Goal: Communication & Community: Answer question/provide support

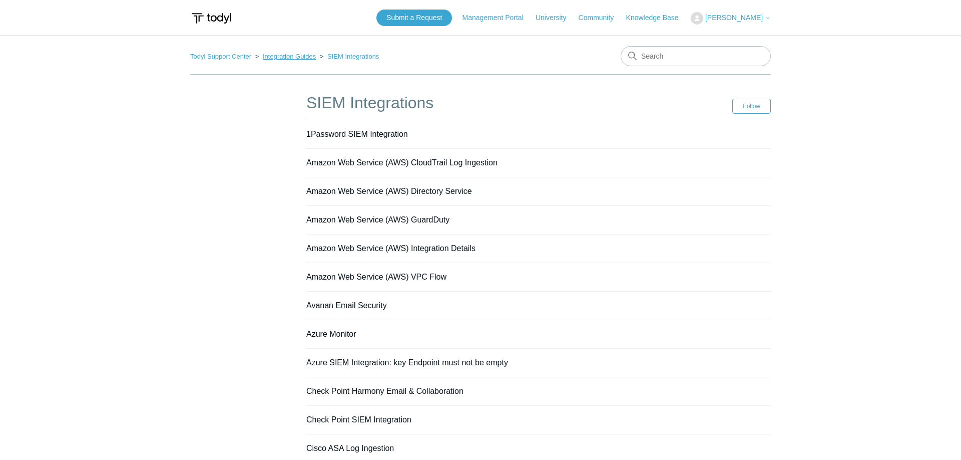
click at [302, 57] on link "Integration Guides" at bounding box center [289, 57] width 53 height 8
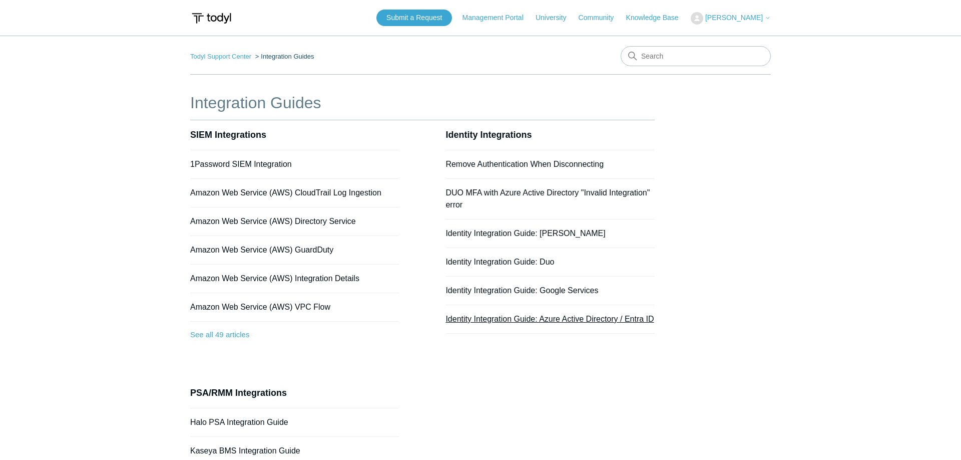
click at [483, 318] on link "Identity Integration Guide: Azure Active Directory / Entra ID" at bounding box center [550, 318] width 208 height 9
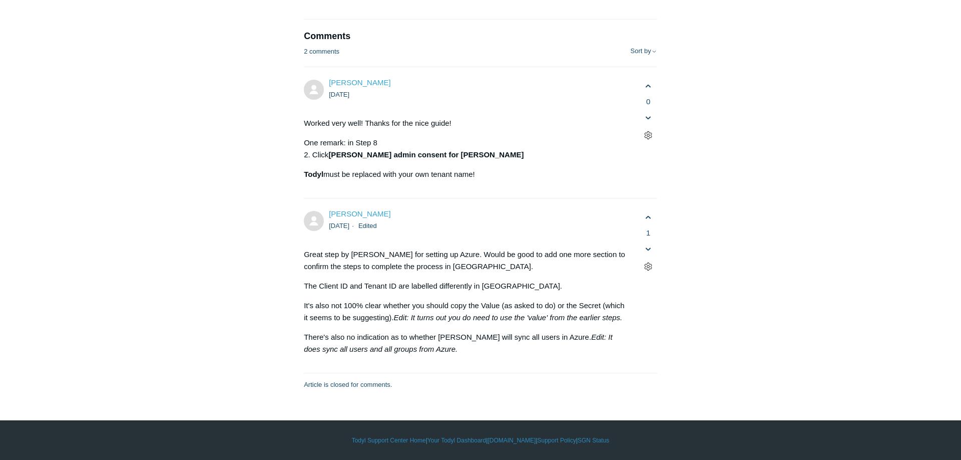
scroll to position [6486, 0]
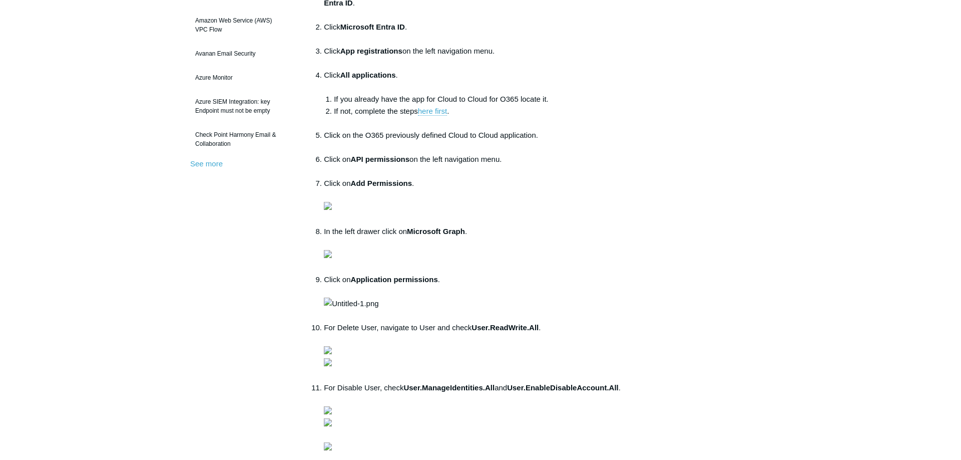
scroll to position [306, 0]
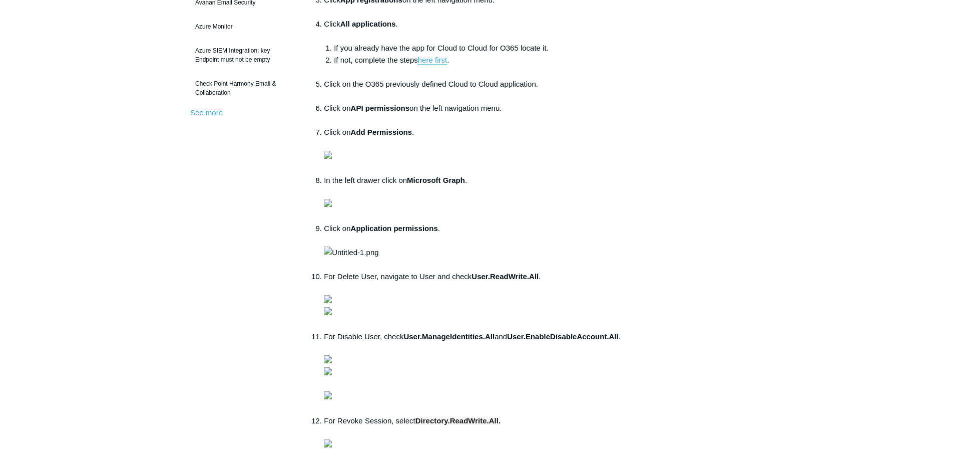
click at [332, 159] on img at bounding box center [328, 155] width 8 height 8
click at [267, 279] on aside "Articles in this section 1Password SIEM Integration Amazon Web Service (AWS) Cl…" at bounding box center [239, 323] width 99 height 1078
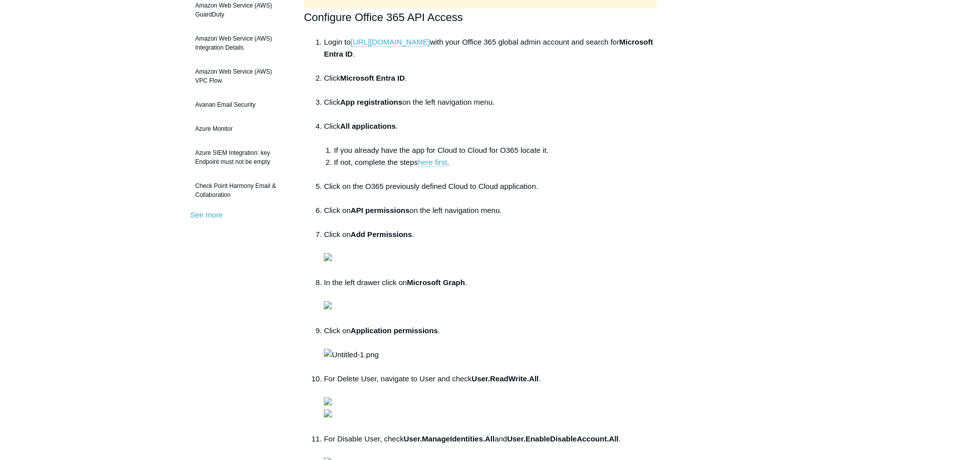
scroll to position [0, 0]
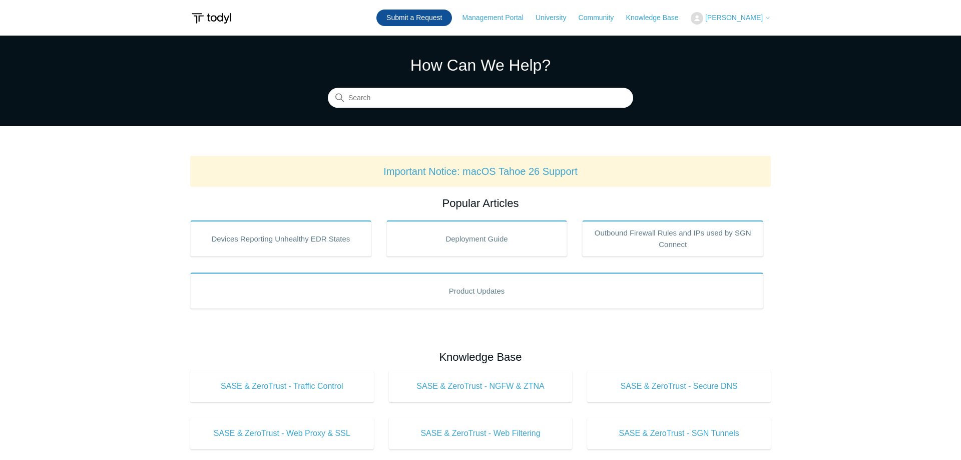
click at [435, 18] on link "Submit a Request" at bounding box center [415, 18] width 76 height 17
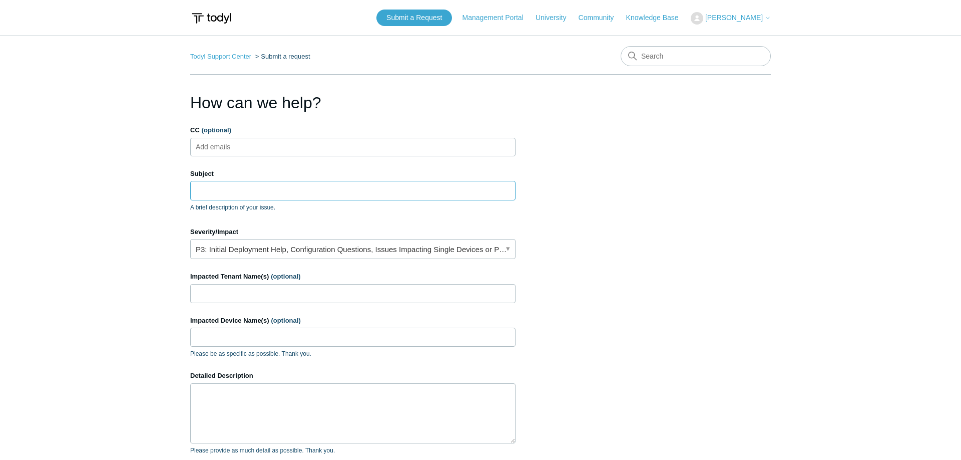
click at [203, 190] on input "Subject" at bounding box center [352, 190] width 325 height 19
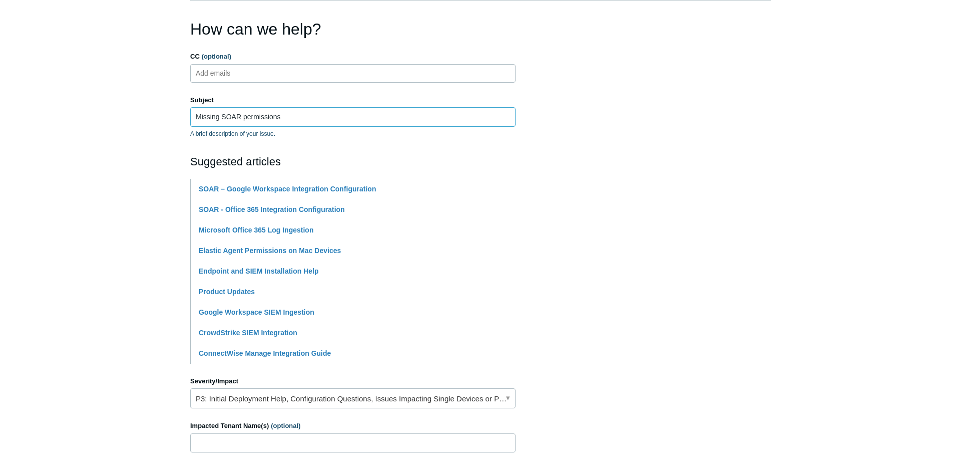
scroll to position [204, 0]
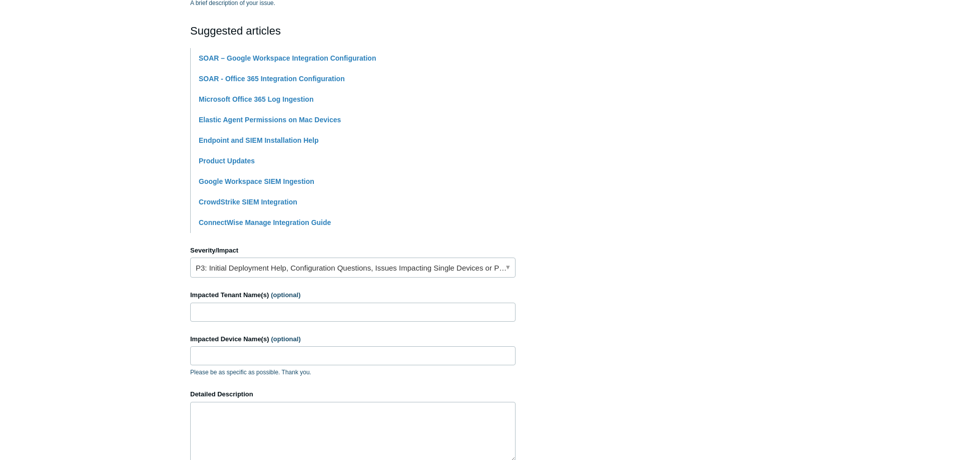
type input "Missing SOAR permissions"
click at [248, 313] on input "Impacted Tenant Name(s) (optional)" at bounding box center [352, 311] width 325 height 19
click at [231, 361] on input "Impacted Device Name(s) (optional)" at bounding box center [352, 355] width 325 height 19
click at [262, 320] on input "Impacted Tenant Name(s) (optional)" at bounding box center [352, 311] width 325 height 19
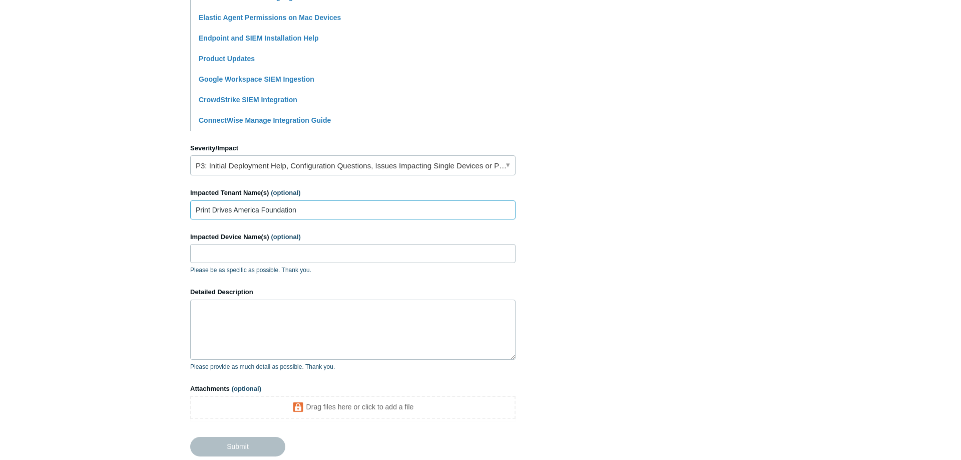
type input "Print Drives America Foundation"
click at [216, 319] on textarea "Detailed Description" at bounding box center [352, 329] width 325 height 60
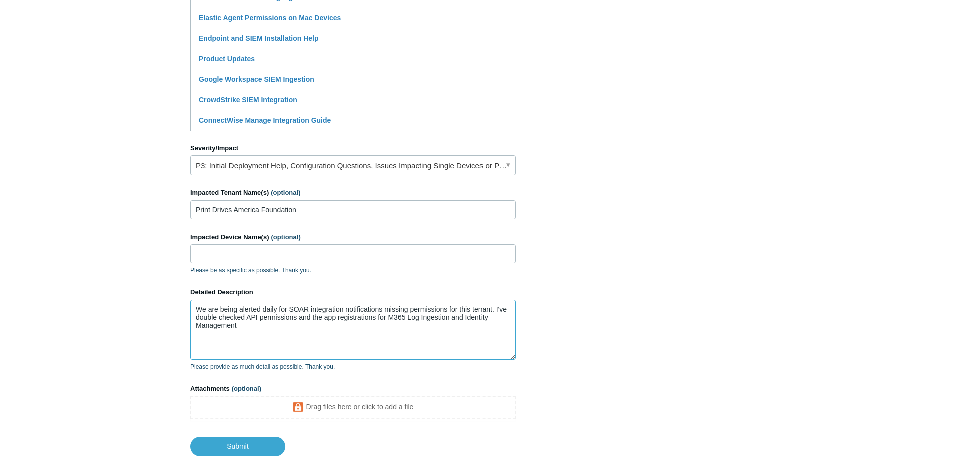
click at [220, 323] on textarea "We are being alerted daily for SOAR integration notifications missing permissio…" at bounding box center [352, 329] width 325 height 60
click at [221, 318] on textarea "We are being alerted daily for SOAR integration notifications missing permissio…" at bounding box center [352, 329] width 325 height 60
click at [345, 329] on textarea "We are being alerted daily for SOAR integration notifications missing permissio…" at bounding box center [352, 329] width 325 height 60
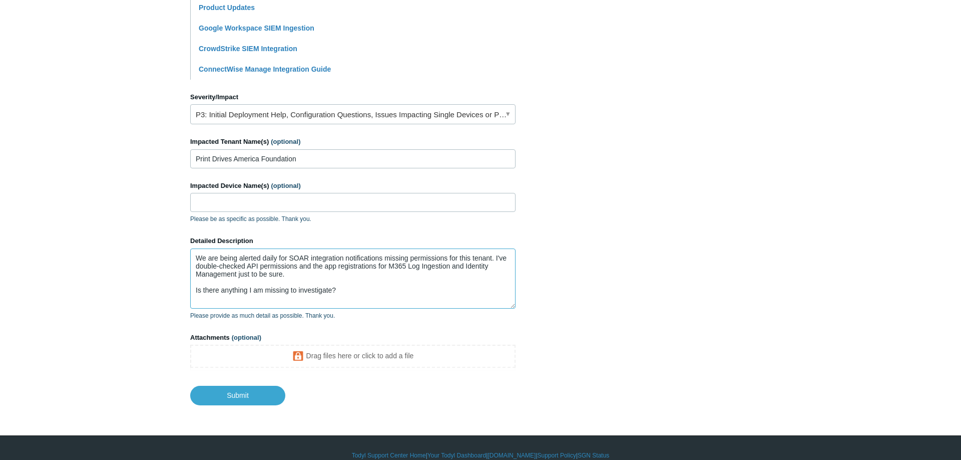
click at [298, 279] on textarea "We are being alerted daily for SOAR integration notifications missing permissio…" at bounding box center [352, 278] width 325 height 60
click at [296, 275] on textarea "We are being alerted daily for SOAR integration notifications missing permissio…" at bounding box center [352, 278] width 325 height 60
click at [374, 278] on textarea "We are being alerted daily for SOAR integration notifications missing permissio…" at bounding box center [352, 278] width 325 height 60
click at [482, 280] on textarea "We are being alerted daily for SOAR integration notifications missing permissio…" at bounding box center [352, 278] width 325 height 60
click at [450, 276] on textarea "We are being alerted daily for SOAR integration notifications missing permissio…" at bounding box center [352, 278] width 325 height 60
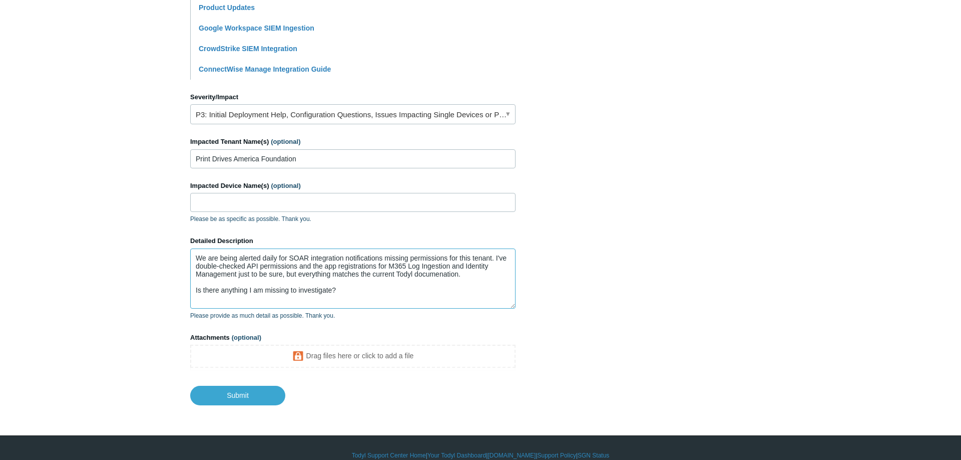
click at [439, 276] on textarea "We are being alerted daily for SOAR integration notifications missing permissio…" at bounding box center [352, 278] width 325 height 60
click at [446, 275] on textarea "We are being alerted daily for SOAR integration notifications missing permissio…" at bounding box center [352, 278] width 325 height 60
click at [375, 292] on textarea "We are being alerted daily for SOAR integration notifications missing permissio…" at bounding box center [352, 278] width 325 height 60
type textarea "We are being alerted daily for SOAR integration notifications missing permissio…"
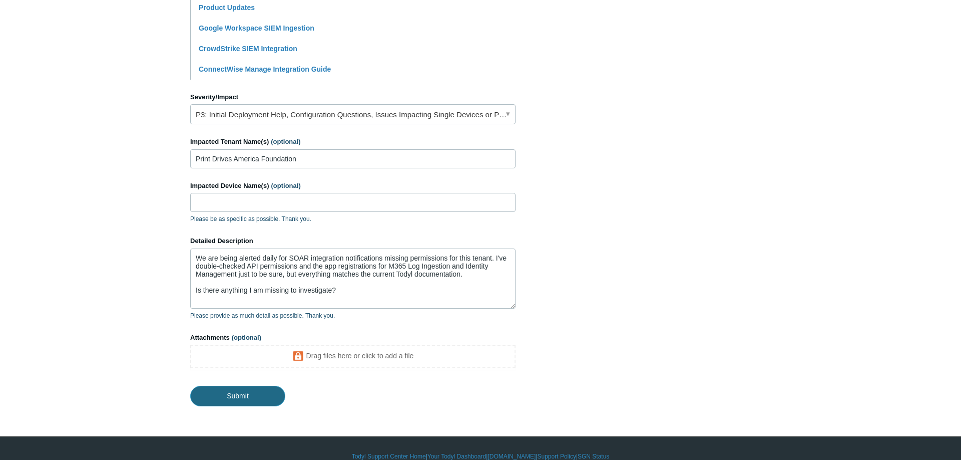
click at [247, 398] on input "Submit" at bounding box center [237, 396] width 95 height 20
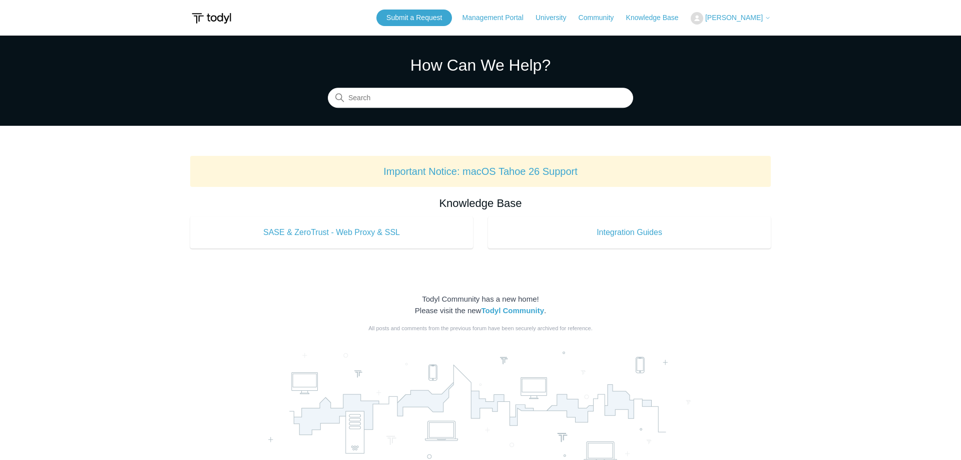
click at [744, 22] on button "[PERSON_NAME]" at bounding box center [731, 18] width 80 height 13
click at [740, 45] on link "My Support Requests" at bounding box center [740, 40] width 98 height 18
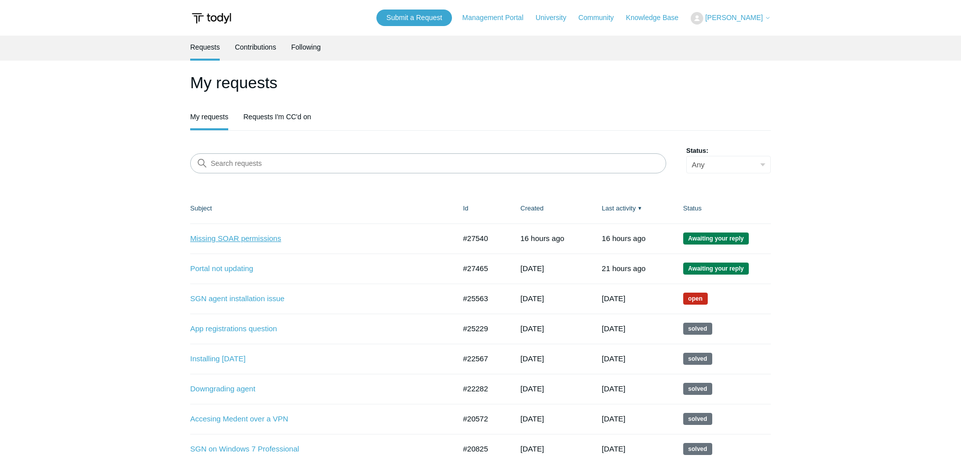
click at [256, 238] on link "Missing SOAR permissions" at bounding box center [315, 239] width 250 height 12
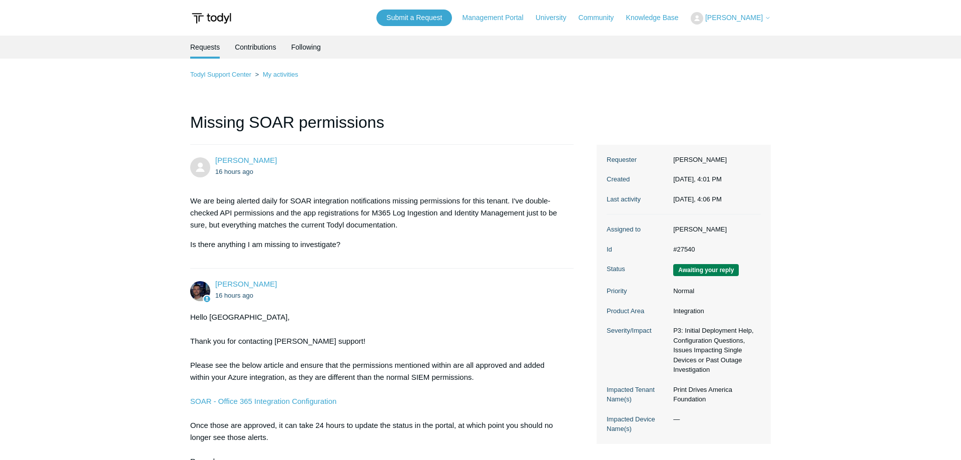
scroll to position [180, 0]
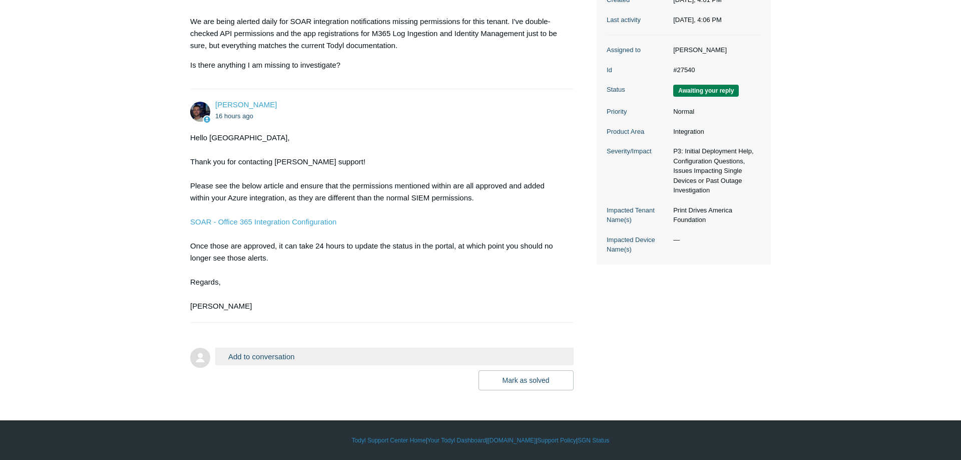
click at [313, 353] on button "Add to conversation" at bounding box center [394, 356] width 358 height 18
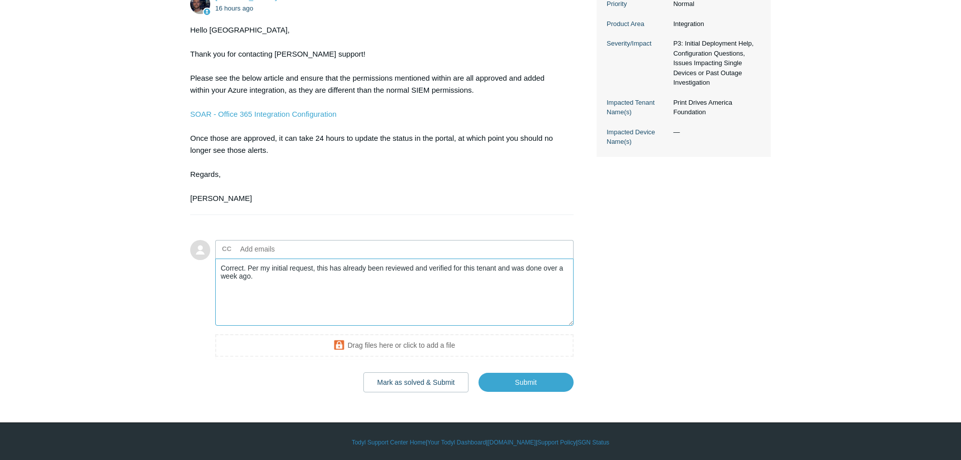
scroll to position [287, 0]
drag, startPoint x: 248, startPoint y: 265, endPoint x: 185, endPoint y: 265, distance: 63.6
click at [215, 265] on textarea "Correct. Per my initial request, this has already been reviewed and verified fo…" at bounding box center [394, 292] width 358 height 68
click at [289, 284] on textarea "Per my initial request, this has already been reviewed and verified for this te…" at bounding box center [394, 292] width 358 height 68
type textarea "Per my initial request, this has already been reviewed and verified for this te…"
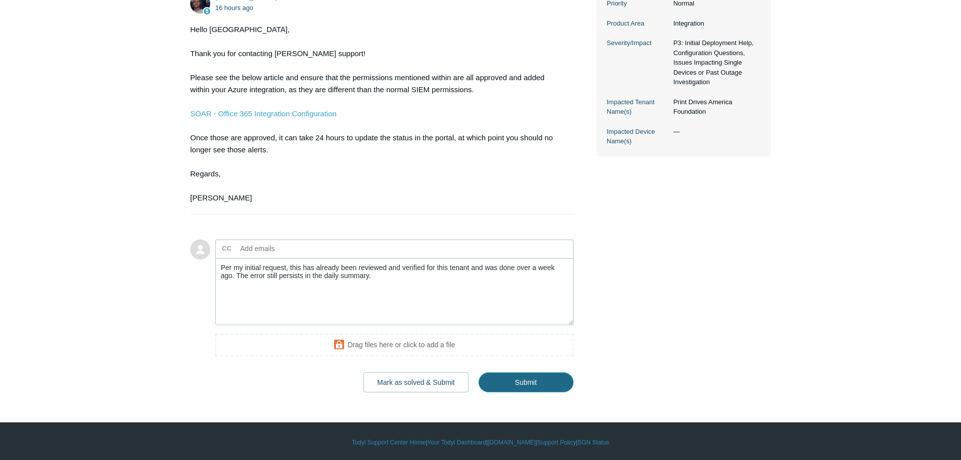
click at [532, 386] on input "Submit" at bounding box center [526, 382] width 95 height 20
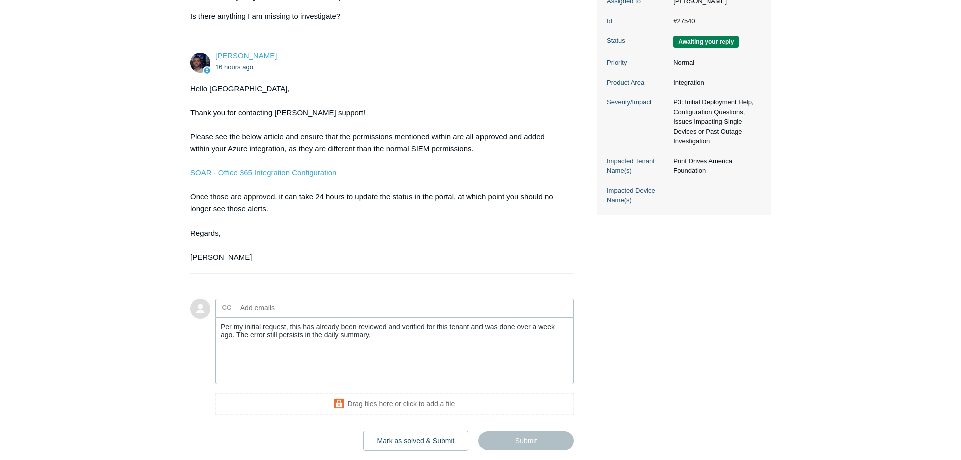
scroll to position [185, 0]
